Goal: Information Seeking & Learning: Find specific fact

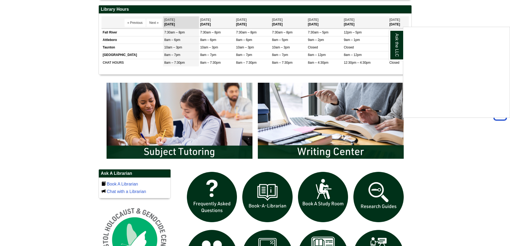
scroll to position [304, 0]
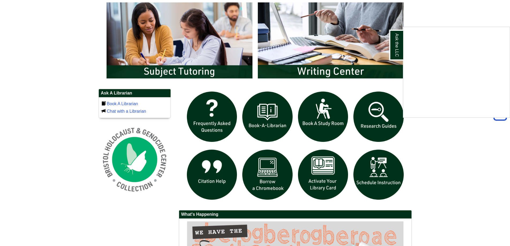
click at [269, 181] on div "Ask the LLC" at bounding box center [255, 123] width 510 height 246
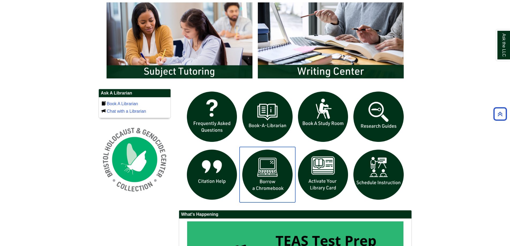
click at [275, 167] on img "slideshow" at bounding box center [267, 175] width 56 height 56
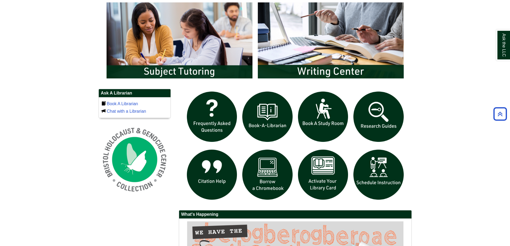
click at [56, 110] on body "Skip to Main Content Toggle navigation Home Access Services Access Services Pol…" at bounding box center [255, 38] width 510 height 684
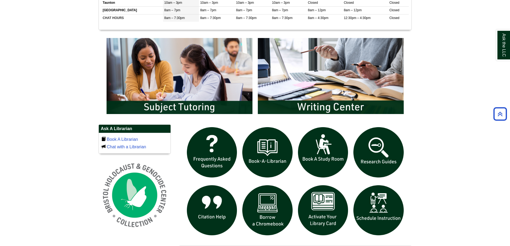
scroll to position [277, 0]
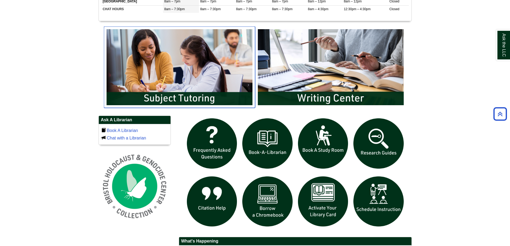
click at [214, 103] on img "slideshow" at bounding box center [179, 66] width 151 height 81
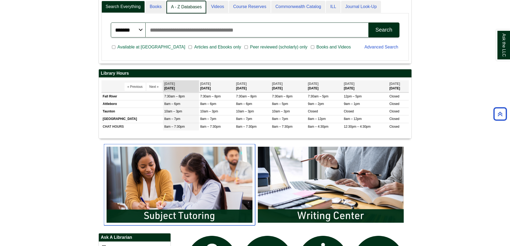
scroll to position [64, 312]
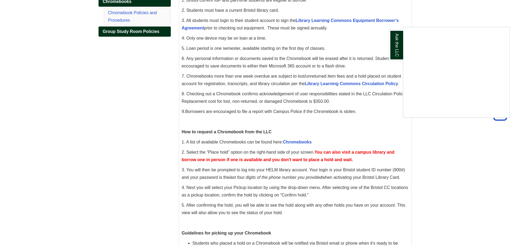
scroll to position [89, 0]
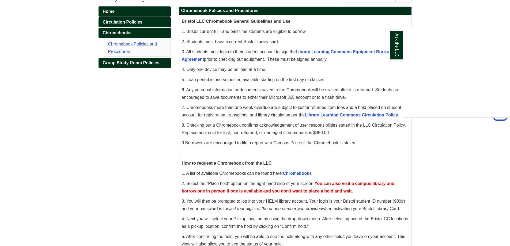
click at [440, 121] on div "Ask the LLC" at bounding box center [255, 123] width 510 height 246
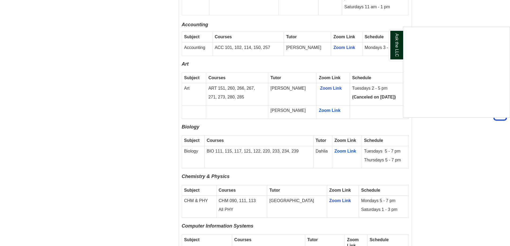
scroll to position [455, 0]
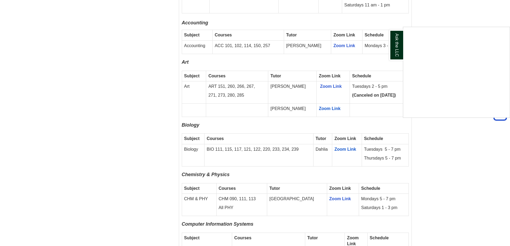
click at [439, 129] on div "Ask the LLC" at bounding box center [255, 123] width 510 height 246
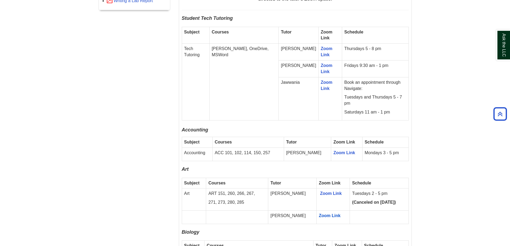
scroll to position [428, 0]
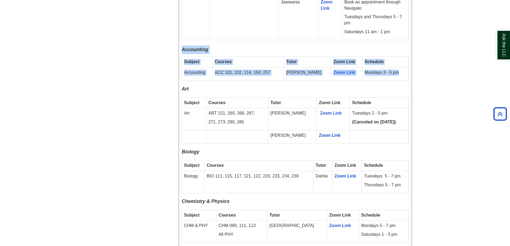
drag, startPoint x: 183, startPoint y: 44, endPoint x: 400, endPoint y: 71, distance: 218.8
click at [400, 71] on td "Mondays 3 - 5 pm" at bounding box center [385, 73] width 46 height 13
drag, startPoint x: 184, startPoint y: 67, endPoint x: 405, endPoint y: 68, distance: 220.7
click at [405, 68] on tr "Accounting ACC 101, 102, 114, 150, 257 Peter K. Zoom Link Mondays 3 - 5 pm" at bounding box center [295, 73] width 227 height 13
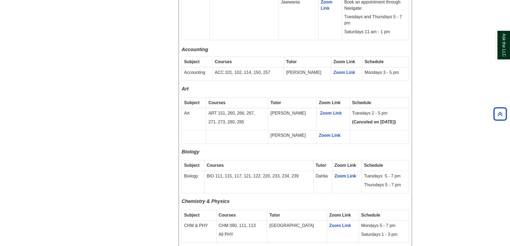
click at [398, 86] on p "Art" at bounding box center [295, 90] width 227 height 9
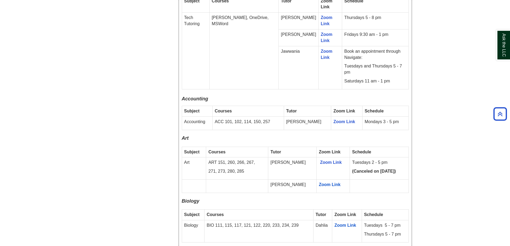
scroll to position [374, 0]
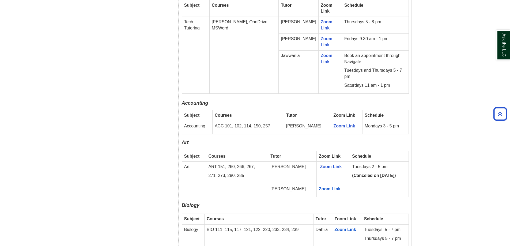
click at [219, 123] on p "ACC 101, 102, 114, 150, 257" at bounding box center [247, 126] width 67 height 6
drag, startPoint x: 219, startPoint y: 120, endPoint x: 284, endPoint y: 120, distance: 65.5
click at [281, 123] on p "ACC 101, 102, 114, 150, 257" at bounding box center [247, 126] width 67 height 6
copy p "ACC 101, 102, 114, 150, 257"
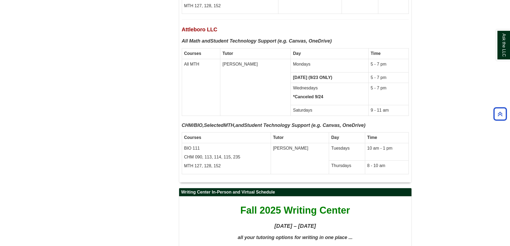
scroll to position [2288, 0]
